Goal: Use online tool/utility: Utilize a website feature to perform a specific function

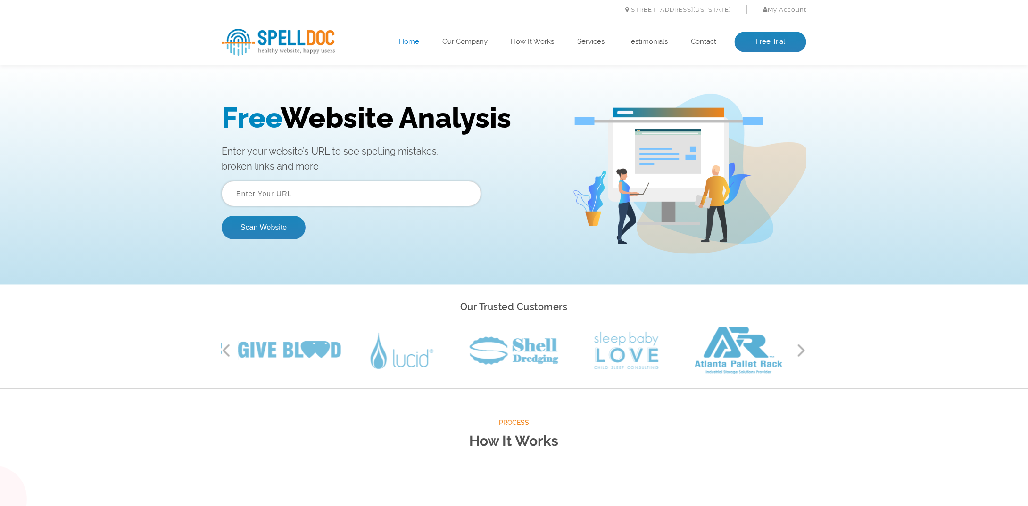
click at [266, 196] on input "text" at bounding box center [351, 193] width 259 height 25
click at [243, 226] on button "Scan Website" at bounding box center [264, 227] width 84 height 24
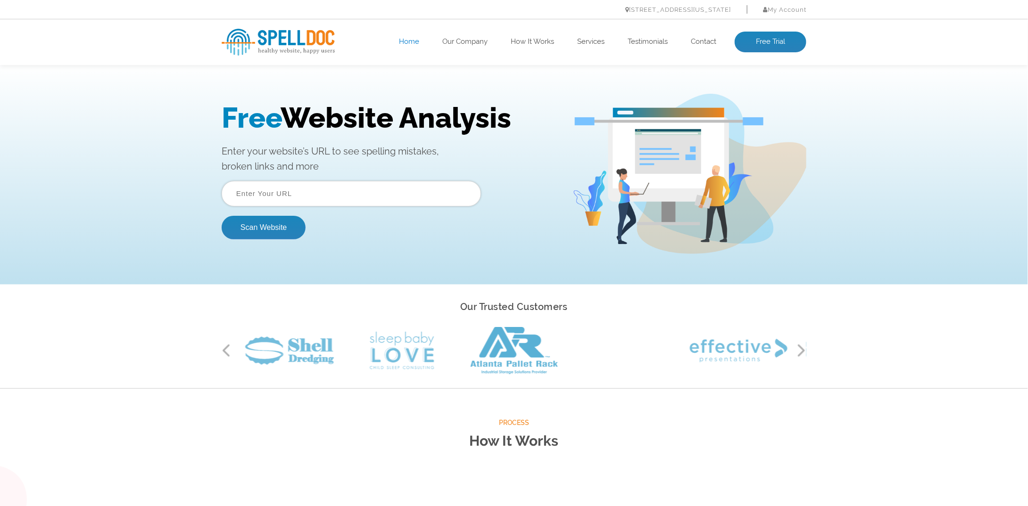
click at [343, 199] on input "text" at bounding box center [351, 193] width 259 height 25
type input "[URL][DOMAIN_NAME]"
click at [280, 224] on button "Scan Website" at bounding box center [264, 227] width 84 height 24
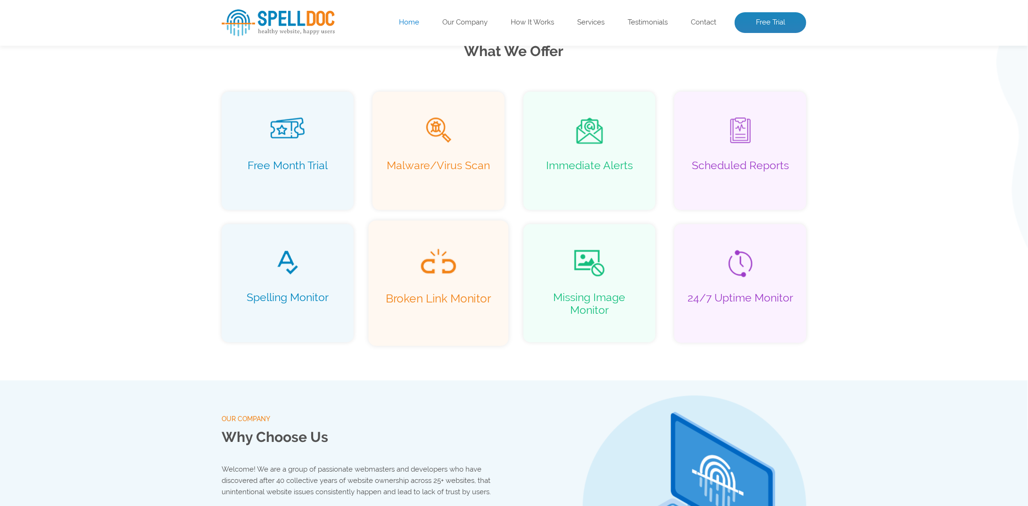
scroll to position [660, 0]
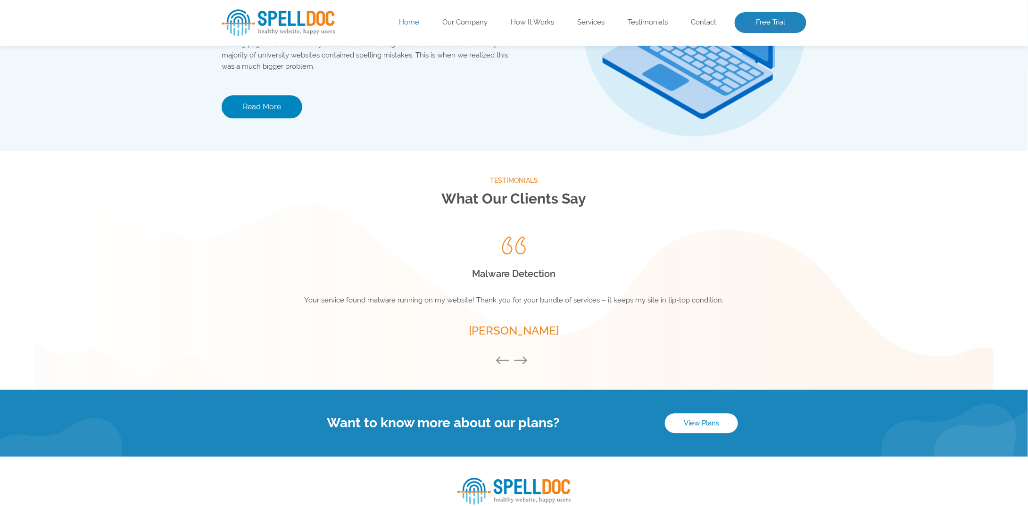
drag, startPoint x: 580, startPoint y: 264, endPoint x: 617, endPoint y: 264, distance: 36.8
click at [604, 264] on h2 "Spelling Issues" at bounding box center [514, 268] width 472 height 17
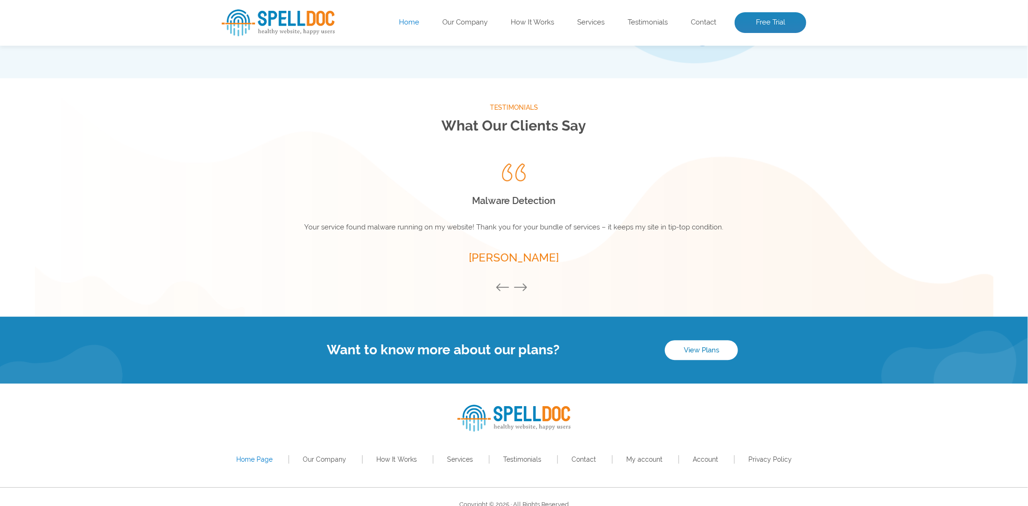
scroll to position [1219, 0]
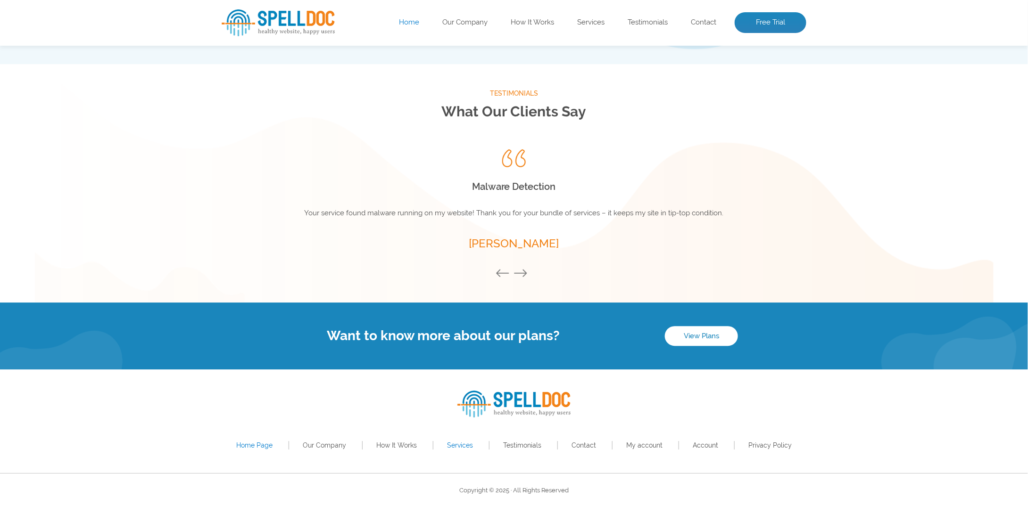
click at [466, 444] on link "Services" at bounding box center [460, 446] width 26 height 8
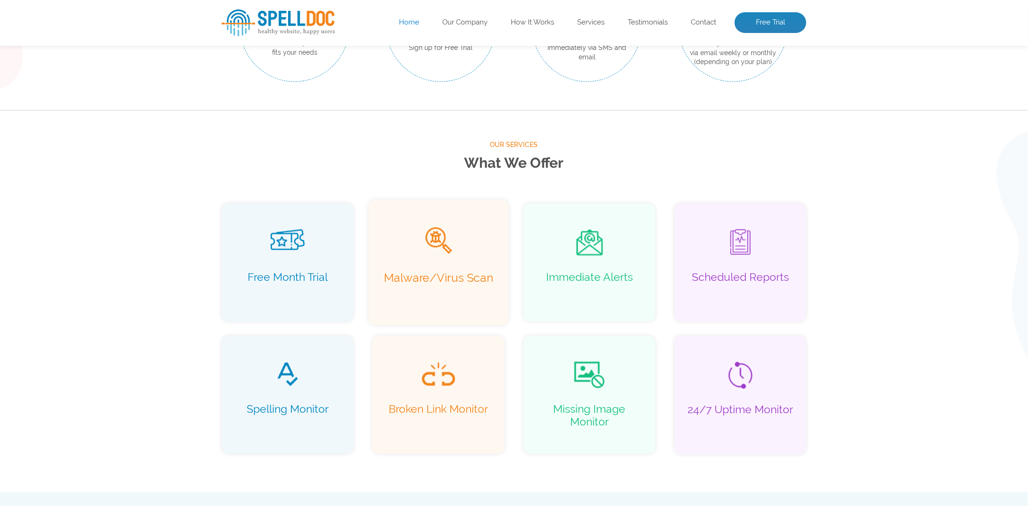
scroll to position [566, 0]
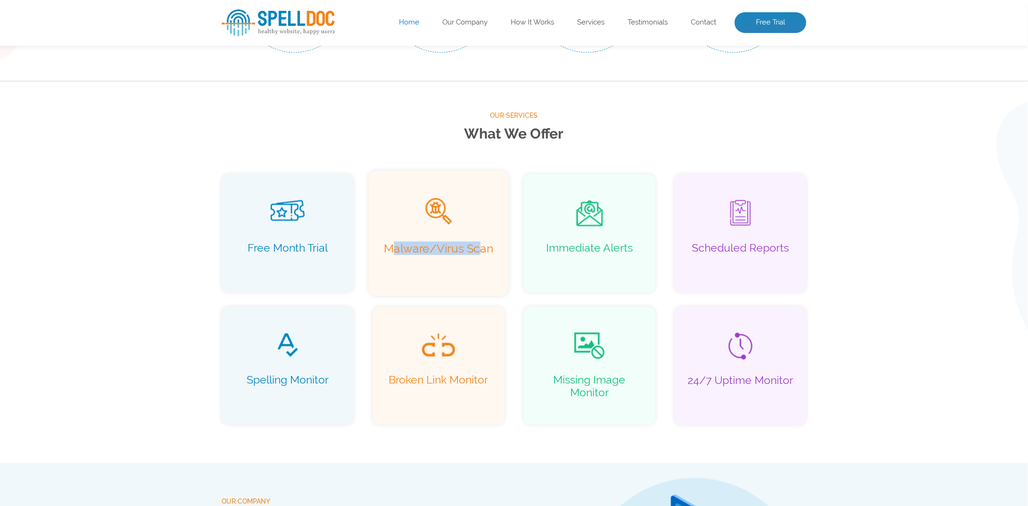
drag, startPoint x: 394, startPoint y: 252, endPoint x: 483, endPoint y: 251, distance: 89.1
click at [483, 251] on p "Malware/Virus Scan" at bounding box center [439, 255] width 120 height 27
drag, startPoint x: 600, startPoint y: 245, endPoint x: 644, endPoint y: 245, distance: 43.4
click at [644, 245] on p "Immediate Alerts" at bounding box center [590, 255] width 120 height 27
drag, startPoint x: 754, startPoint y: 246, endPoint x: 781, endPoint y: 246, distance: 26.9
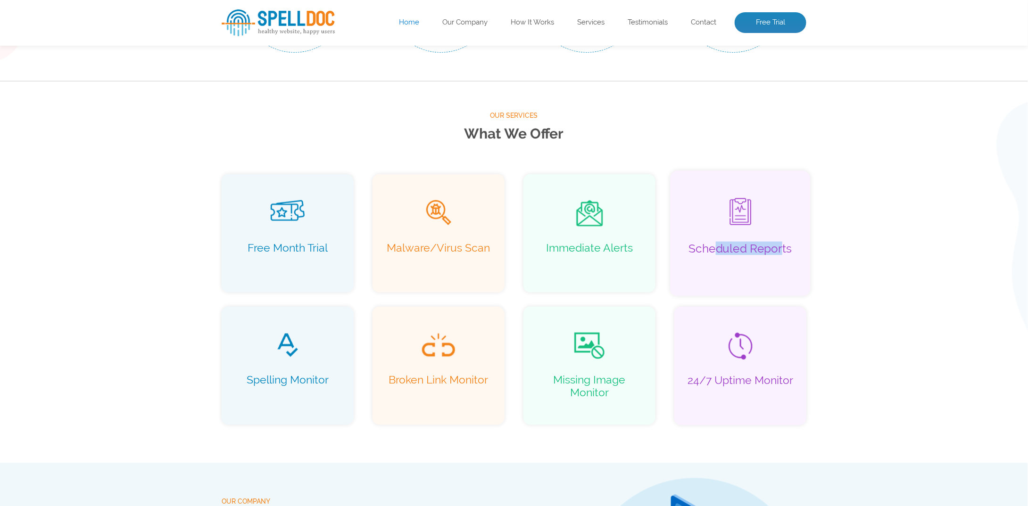
click at [781, 246] on p "Scheduled Reports" at bounding box center [740, 255] width 120 height 27
drag, startPoint x: 295, startPoint y: 382, endPoint x: 357, endPoint y: 375, distance: 62.7
click at [348, 375] on div "Spelling Monitor" at bounding box center [288, 365] width 140 height 125
drag, startPoint x: 451, startPoint y: 380, endPoint x: 495, endPoint y: 380, distance: 43.9
click at [492, 380] on p "Broken Link Monitor" at bounding box center [439, 387] width 120 height 27
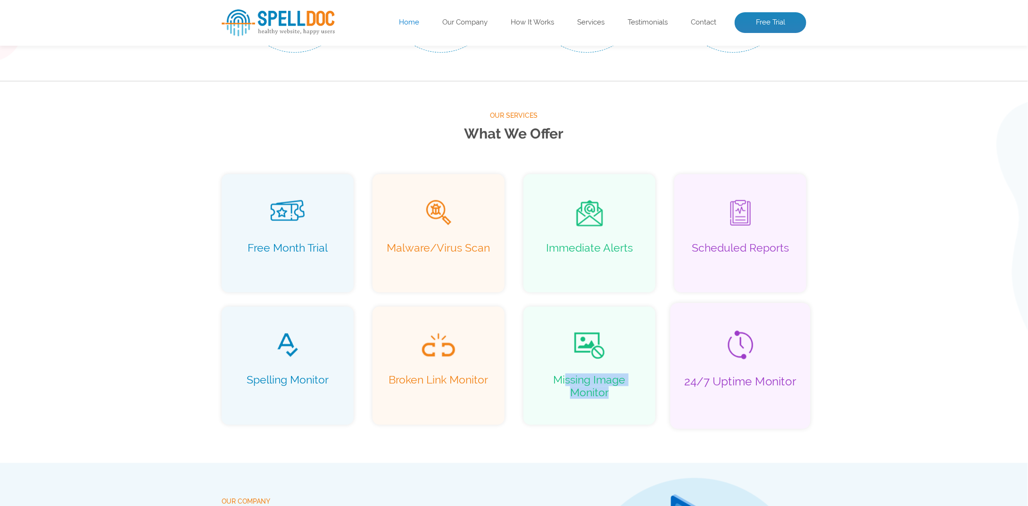
drag, startPoint x: 642, startPoint y: 379, endPoint x: 696, endPoint y: 376, distance: 53.8
click at [655, 394] on div "Missing Image Monitor" at bounding box center [589, 366] width 132 height 118
drag, startPoint x: 708, startPoint y: 379, endPoint x: 785, endPoint y: 384, distance: 76.6
click at [784, 384] on p "24/7 Uptime Monitor" at bounding box center [740, 388] width 120 height 27
click at [785, 384] on p "24/7 Uptime Monitor" at bounding box center [740, 388] width 120 height 27
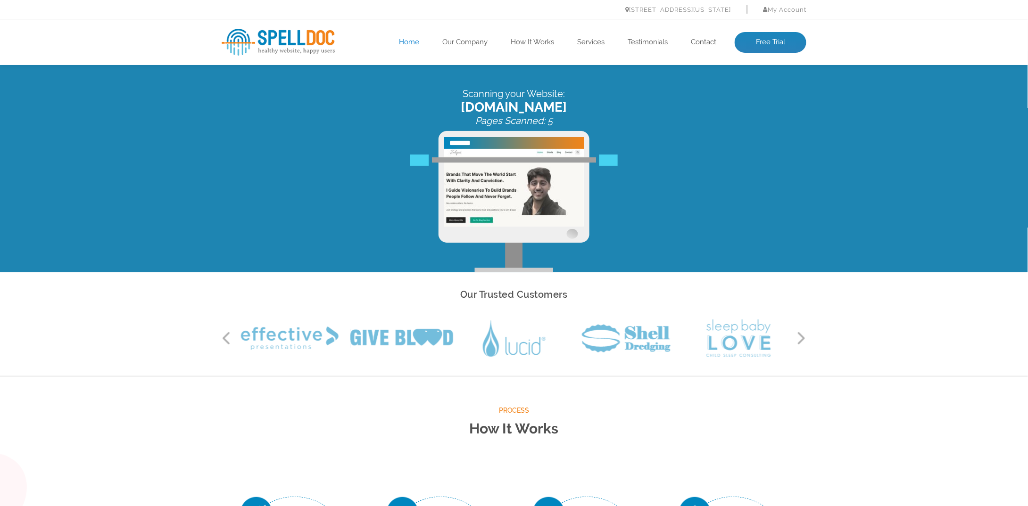
scroll to position [0, 0]
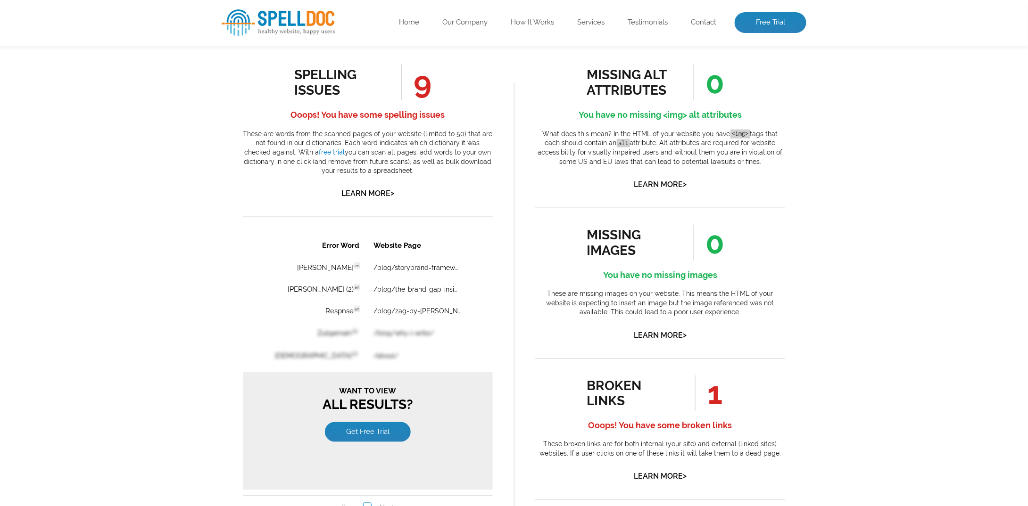
scroll to position [566, 0]
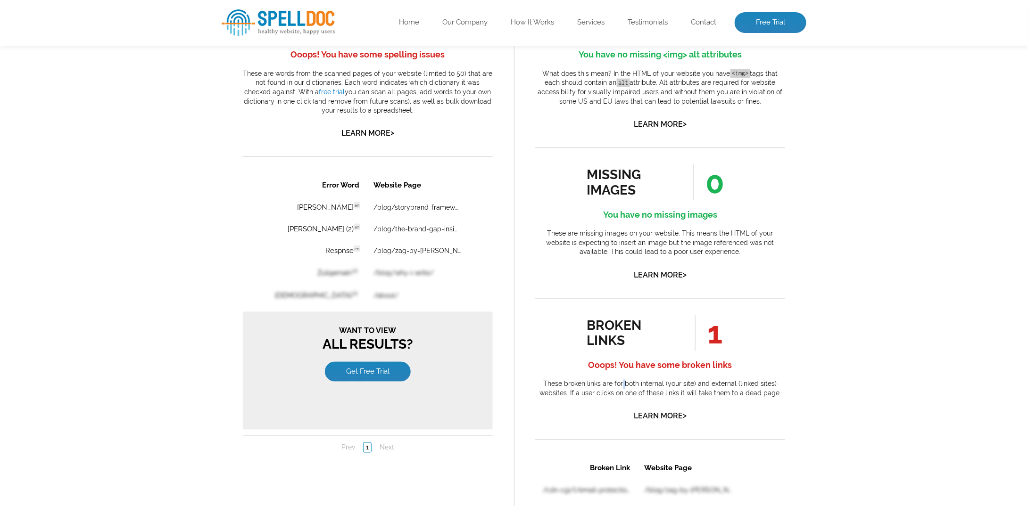
click at [627, 379] on div "broken links 1 Ooops! You have some broken links These broken links are for bot…" at bounding box center [660, 369] width 250 height 108
drag, startPoint x: 670, startPoint y: 367, endPoint x: 719, endPoint y: 363, distance: 49.7
click at [718, 363] on h4 "Ooops! You have some broken links" at bounding box center [660, 365] width 250 height 15
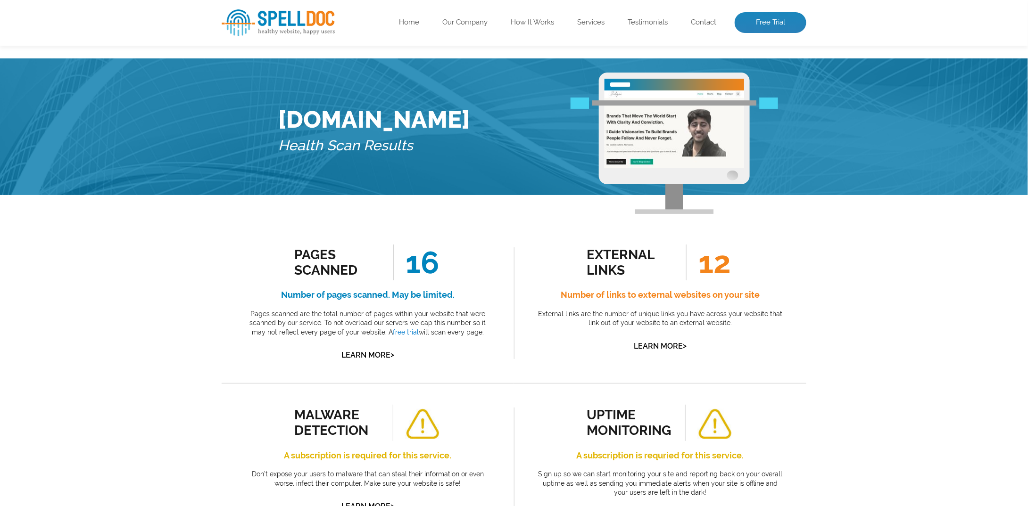
scroll to position [0, 0]
